Goal: Find specific page/section: Find specific page/section

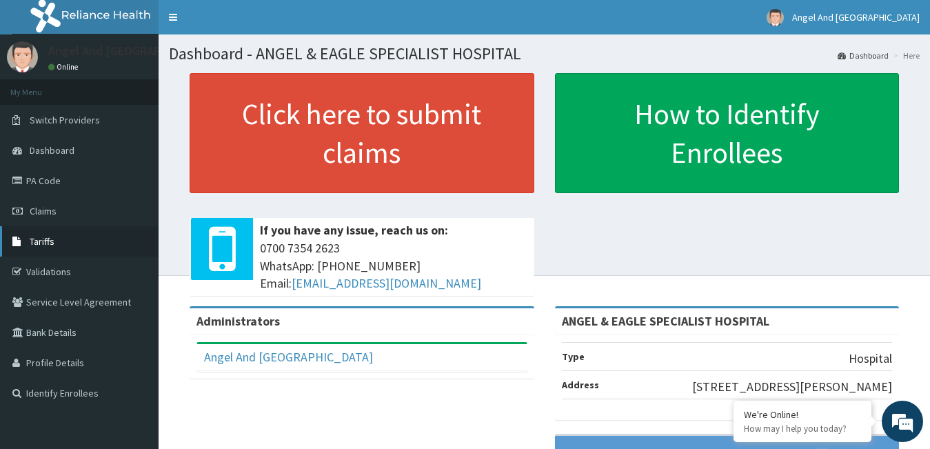
click at [36, 243] on span "Tariffs" at bounding box center [42, 241] width 25 height 12
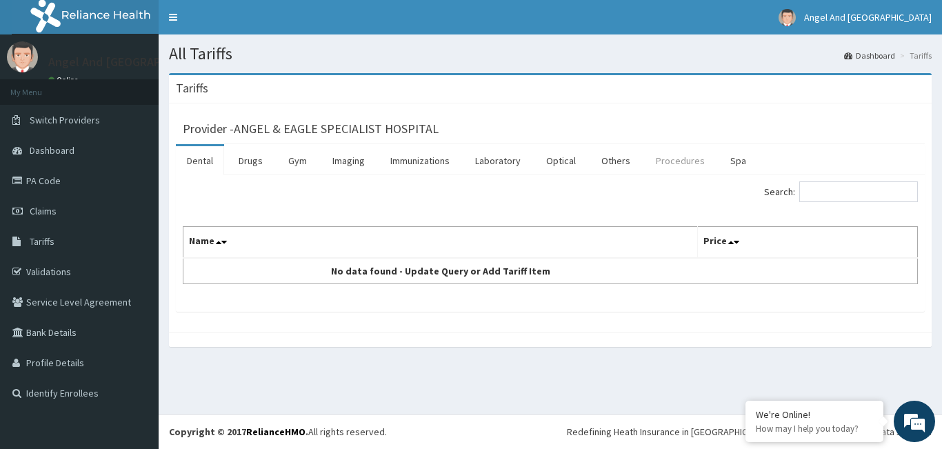
click at [667, 159] on link "Procedures" at bounding box center [680, 160] width 71 height 29
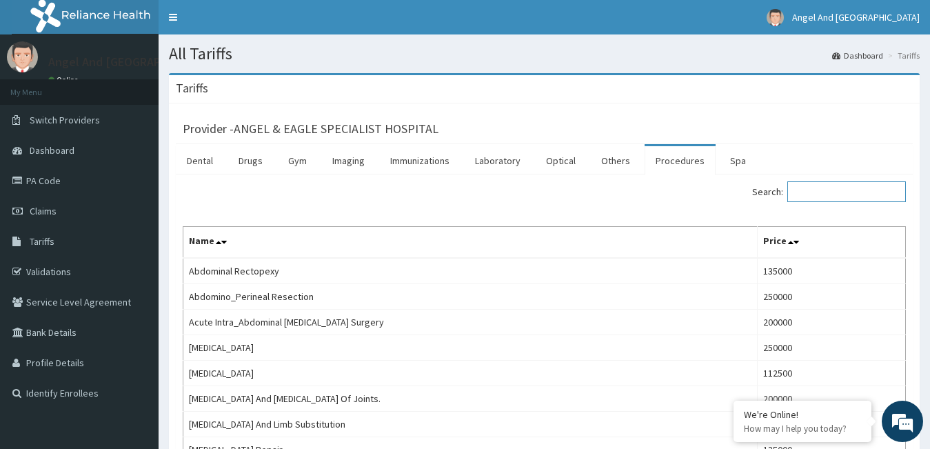
click at [834, 194] on input "Search:" at bounding box center [846, 191] width 119 height 21
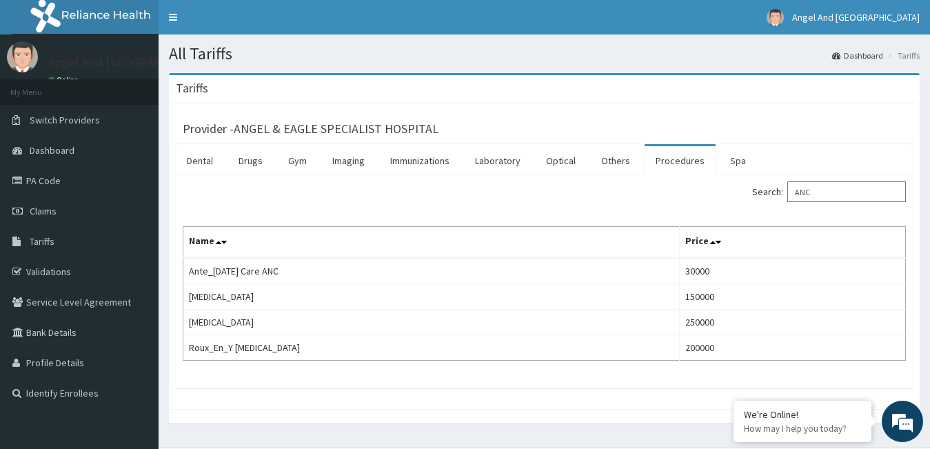
type input "ANC"
